Goal: Task Accomplishment & Management: Manage account settings

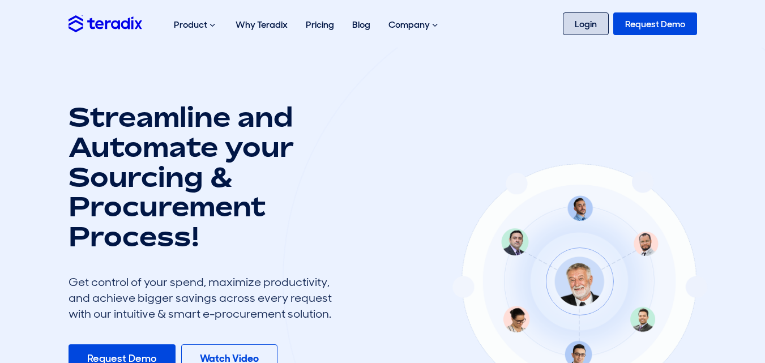
click at [574, 19] on link "Login" at bounding box center [586, 23] width 46 height 23
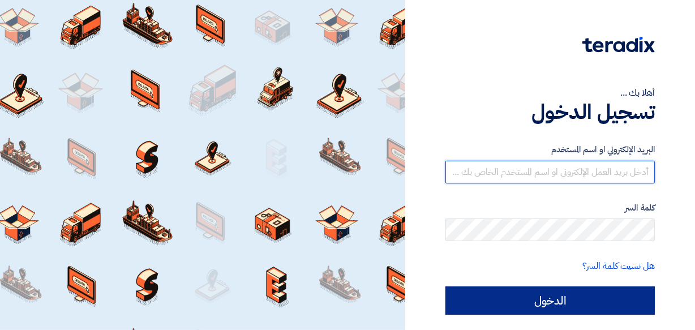
type input "waraich@hahest.com"
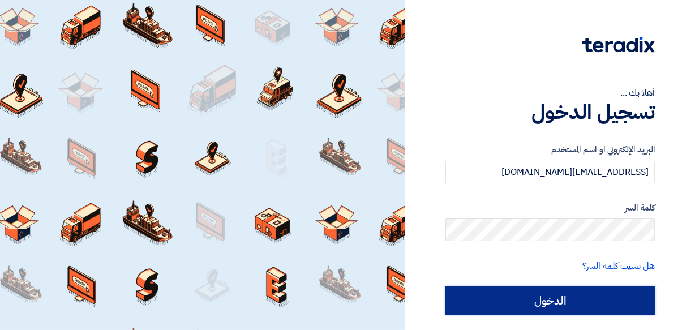
click at [573, 293] on input "الدخول" at bounding box center [549, 300] width 209 height 28
type input "Sign in"
